Goal: Transaction & Acquisition: Purchase product/service

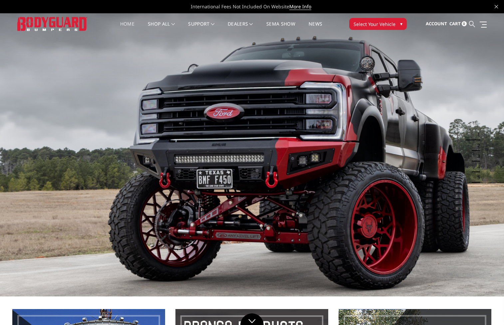
click at [472, 24] on icon at bounding box center [472, 24] width 6 height 6
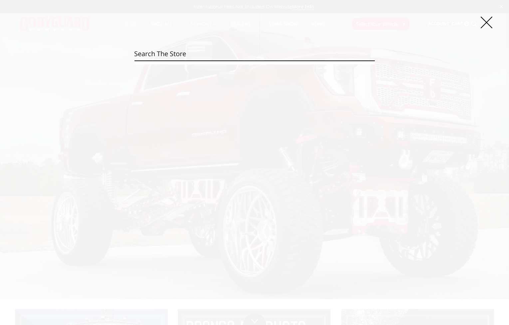
click at [159, 55] on input "Search" at bounding box center [254, 53] width 241 height 13
click at [171, 56] on input "Search" at bounding box center [254, 53] width 241 height 13
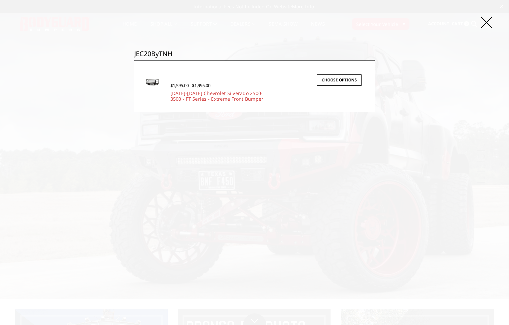
type input "JEC20ByTNH"
click at [375, 61] on input "Search" at bounding box center [375, 61] width 0 height 0
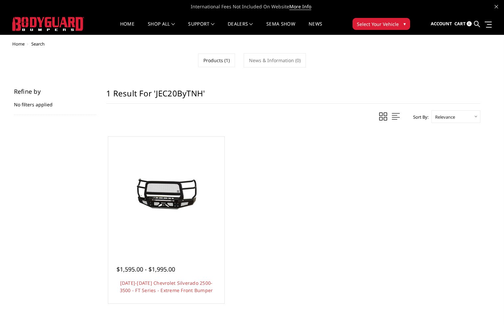
click at [86, 206] on section "Refine by No filters applied Browse by & Category Hide Filters Show Filters 1 r…" at bounding box center [252, 207] width 486 height 236
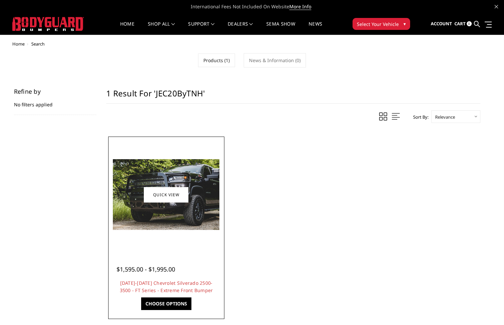
click at [174, 250] on div at bounding box center [166, 194] width 113 height 113
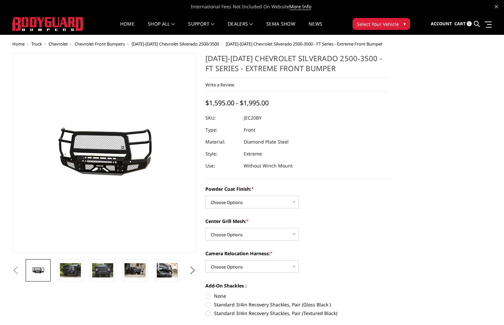
drag, startPoint x: 264, startPoint y: 120, endPoint x: 248, endPoint y: 119, distance: 16.7
click at [248, 119] on dl "SKU: JEC20BY UPC: Type: Front Material: Diamond Plate Steel Style: Extreme Use:…" at bounding box center [297, 142] width 184 height 60
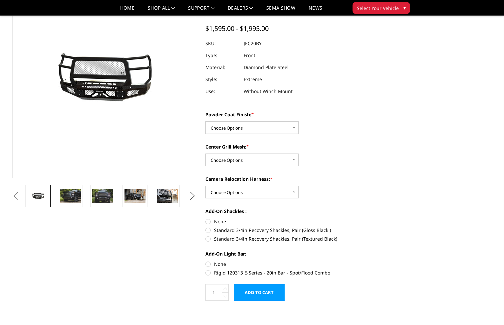
scroll to position [67, 0]
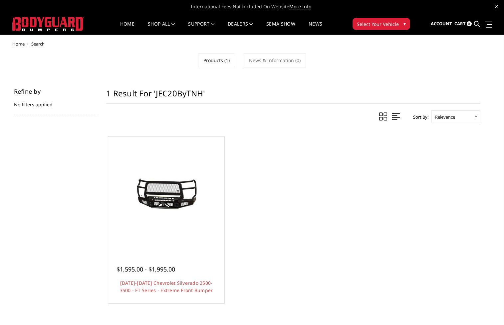
drag, startPoint x: 203, startPoint y: 93, endPoint x: 156, endPoint y: 94, distance: 47.3
click at [156, 94] on h1 "1 result for 'JEC20ByTNH'" at bounding box center [293, 96] width 374 height 15
drag, startPoint x: 204, startPoint y: 93, endPoint x: 184, endPoint y: 93, distance: 19.6
click at [184, 93] on h1 "1 result for 'JEC20ByTNH'" at bounding box center [293, 96] width 374 height 15
click at [196, 93] on h1 "1 result for 'JEC20ByTNH'" at bounding box center [293, 96] width 374 height 15
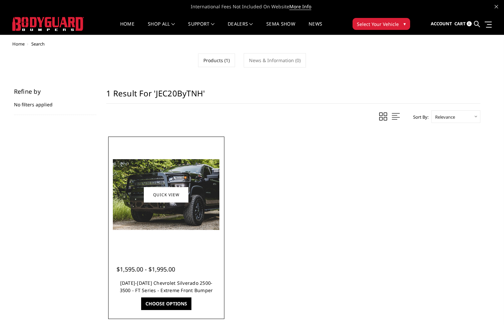
click at [193, 284] on link "[DATE]-[DATE] Chevrolet Silverado 2500-3500 - FT Series - Extreme Front Bumper" at bounding box center [166, 287] width 93 height 14
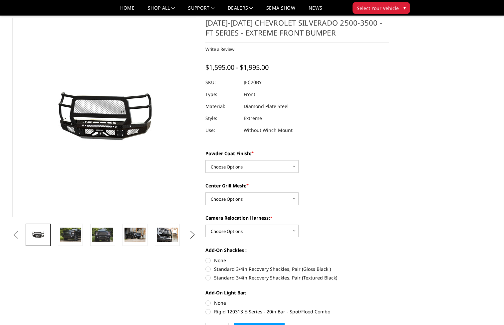
scroll to position [33, 0]
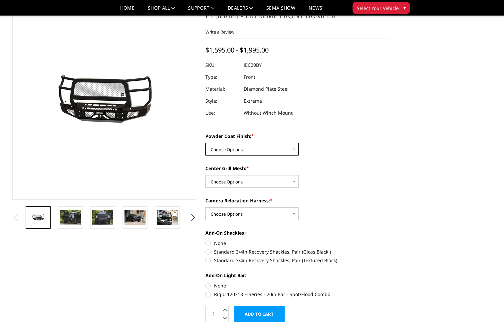
click at [289, 150] on select "Choose Options Bare Metal Gloss Black Powder Coat Textured Black Powder Coat" at bounding box center [251, 149] width 93 height 13
select select "3244"
click at [205, 143] on select "Choose Options Bare Metal Gloss Black Powder Coat Textured Black Powder Coat" at bounding box center [251, 149] width 93 height 13
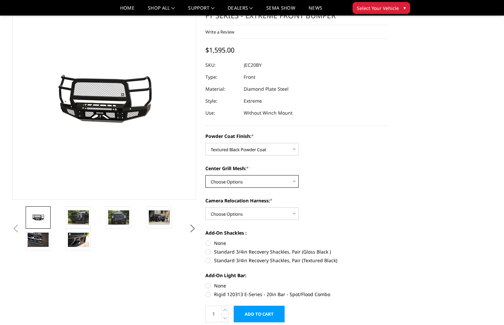
click at [291, 178] on select "Choose Options WITH Expanded Metal in Center Grill WITHOUT Expanded Metal in Ce…" at bounding box center [251, 181] width 93 height 13
select select "3245"
click at [205, 175] on select "Choose Options WITH Expanded Metal in Center Grill WITHOUT Expanded Metal in Ce…" at bounding box center [251, 181] width 93 height 13
click at [292, 213] on select "Choose Options WITH Camera Relocation Harness WITHOUT Camera Relocation Harness" at bounding box center [251, 214] width 93 height 13
select select "3247"
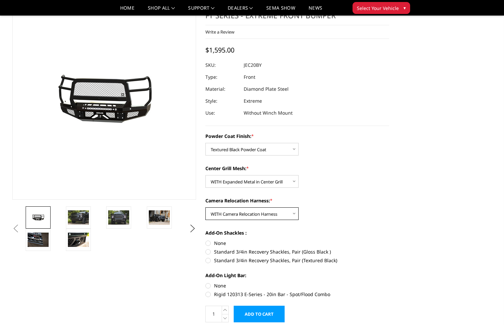
click at [205, 208] on select "Choose Options WITH Camera Relocation Harness WITHOUT Camera Relocation Harness" at bounding box center [251, 214] width 93 height 13
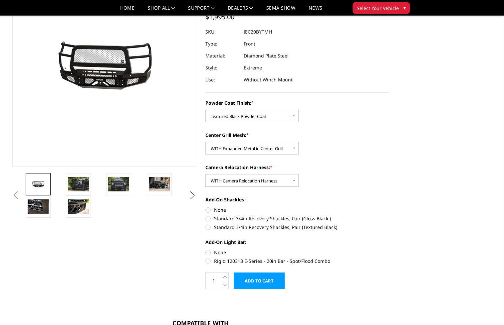
click at [208, 210] on label "None" at bounding box center [297, 210] width 184 height 7
click at [206, 207] on input "None" at bounding box center [205, 207] width 0 height 0
radio input "true"
click at [208, 227] on label "Standard 3/4in Recovery Shackles, Pair (Textured Black)" at bounding box center [297, 227] width 184 height 7
click at [389, 216] on input "Standard 3/4in Recovery Shackles, Pair (Textured Black)" at bounding box center [389, 215] width 0 height 0
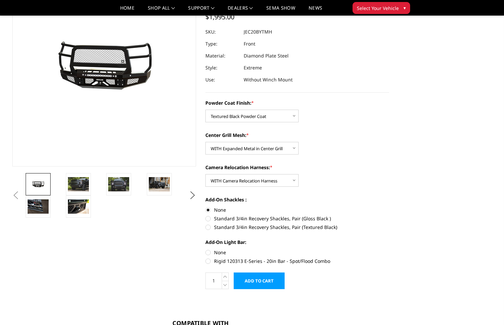
radio input "true"
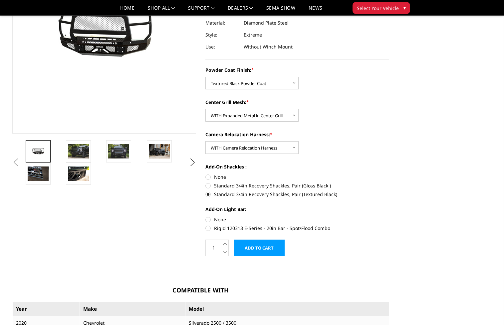
scroll to position [100, 0]
click at [208, 175] on label "None" at bounding box center [297, 176] width 184 height 7
click at [206, 174] on input "None" at bounding box center [205, 173] width 0 height 0
radio input "true"
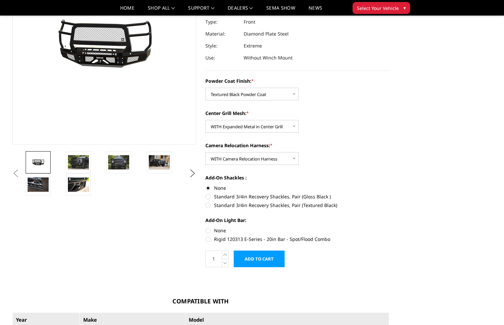
scroll to position [133, 0]
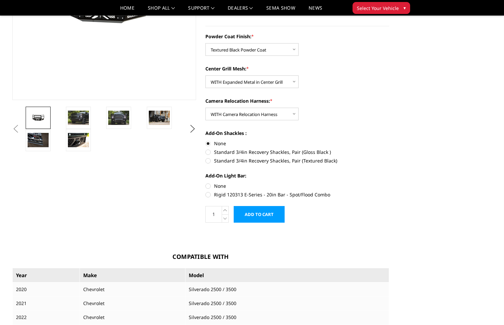
click at [208, 153] on label "Standard 3/4in Recovery Shackles, Pair (Gloss Black )" at bounding box center [297, 152] width 184 height 7
click at [389, 140] on input "Standard 3/4in Recovery Shackles, Pair (Gloss Black )" at bounding box center [389, 140] width 0 height 0
radio input "true"
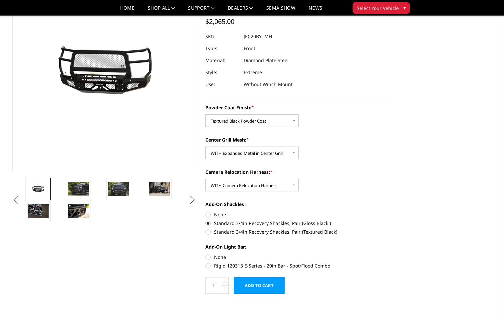
scroll to position [67, 0]
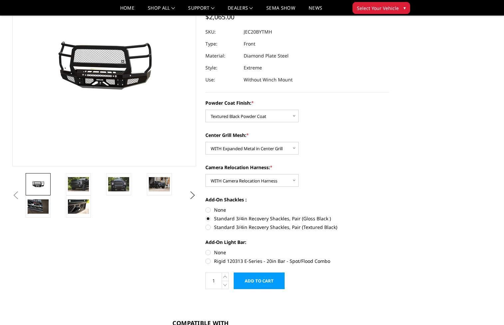
click at [275, 279] on input "Add to Cart" at bounding box center [259, 281] width 51 height 17
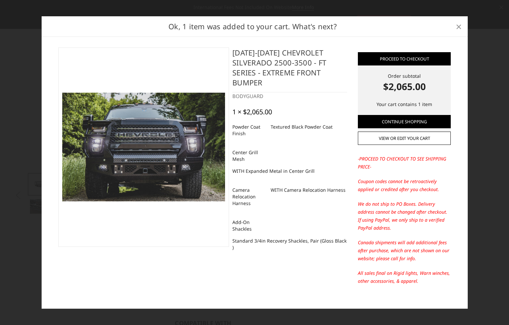
click at [457, 23] on span "×" at bounding box center [459, 26] width 6 height 14
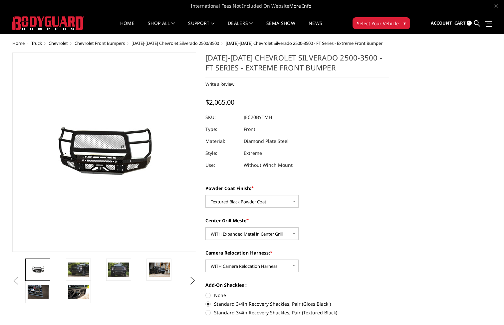
scroll to position [0, 0]
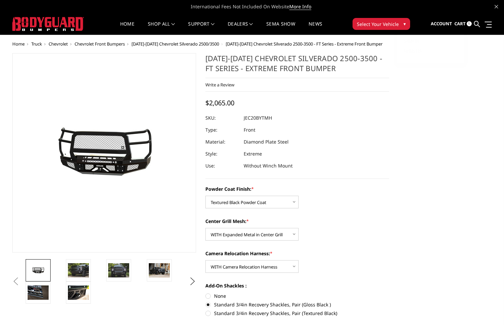
click at [445, 24] on span "Account" at bounding box center [441, 24] width 21 height 6
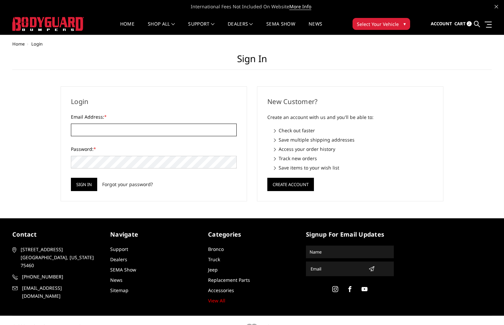
click at [154, 127] on input "Email Address: *" at bounding box center [154, 130] width 166 height 13
click at [173, 66] on h1 "Sign in" at bounding box center [251, 61] width 479 height 17
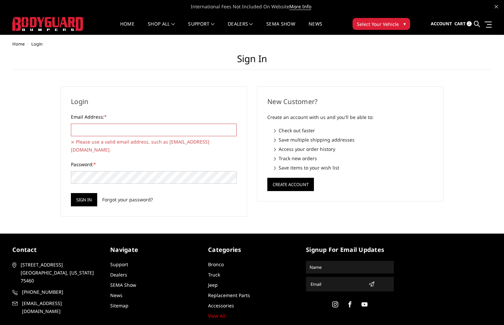
click at [41, 124] on div "Home Login Sign in Login Email Address: * Please use a valid email address, suc…" at bounding box center [251, 129] width 479 height 175
